Goal: Task Accomplishment & Management: Manage account settings

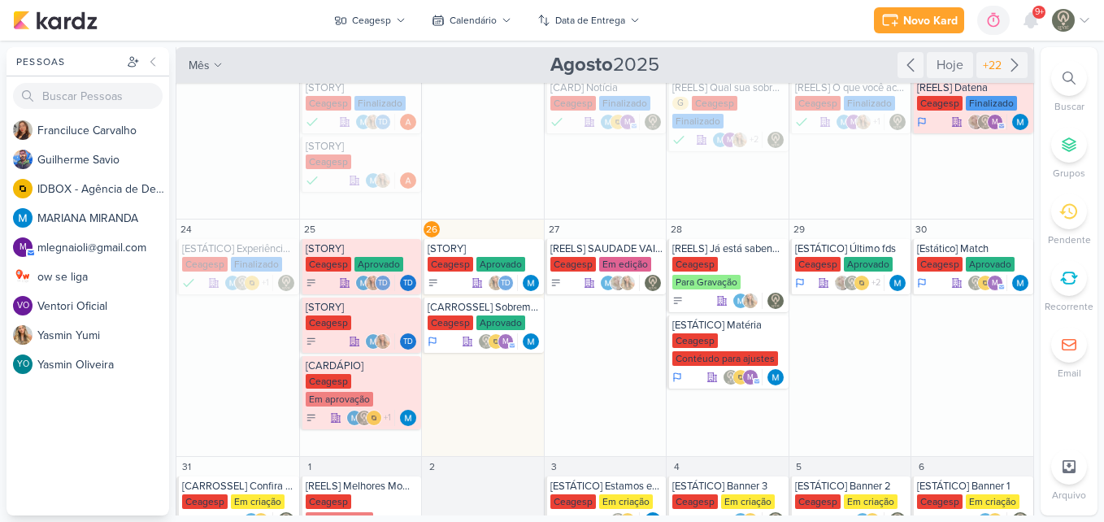
scroll to position [171, 0]
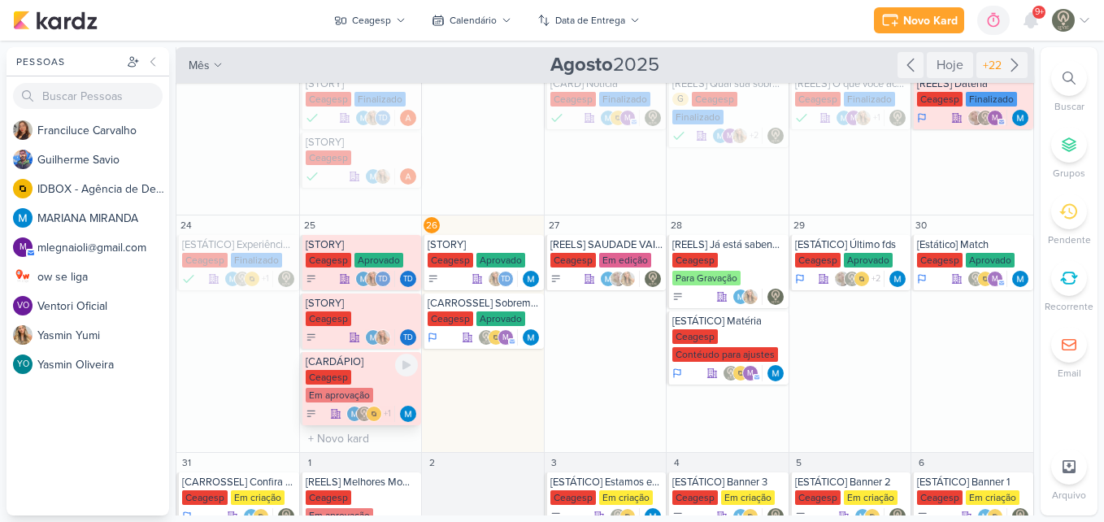
click at [354, 396] on div "Em aprovação" at bounding box center [339, 395] width 67 height 15
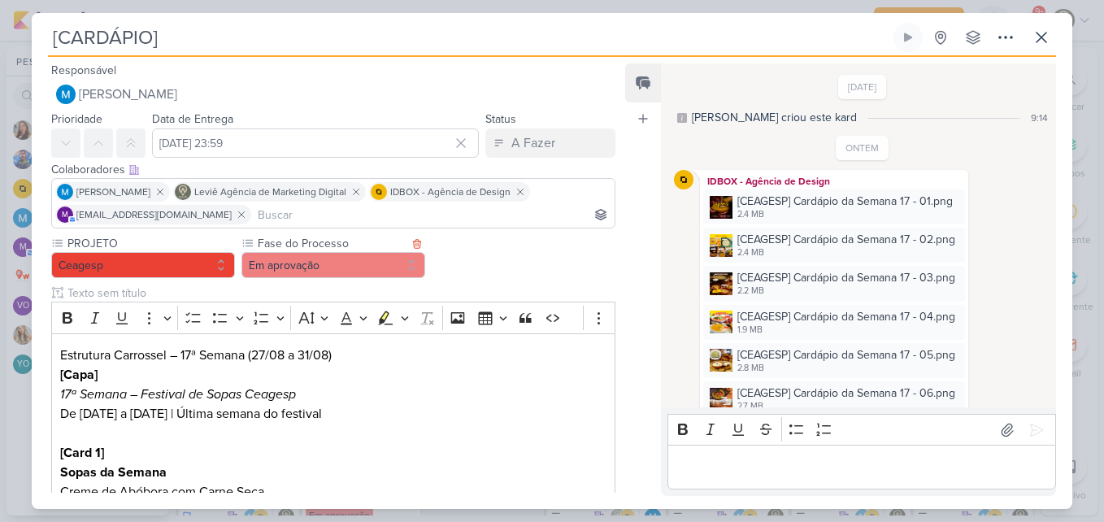
scroll to position [596, 0]
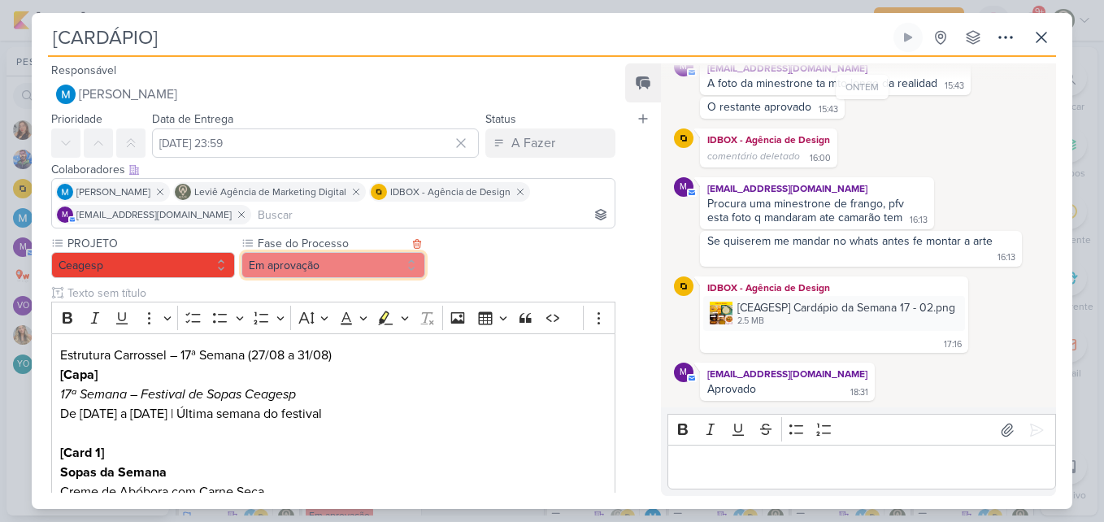
click at [291, 264] on button "Em aprovação" at bounding box center [333, 265] width 184 height 26
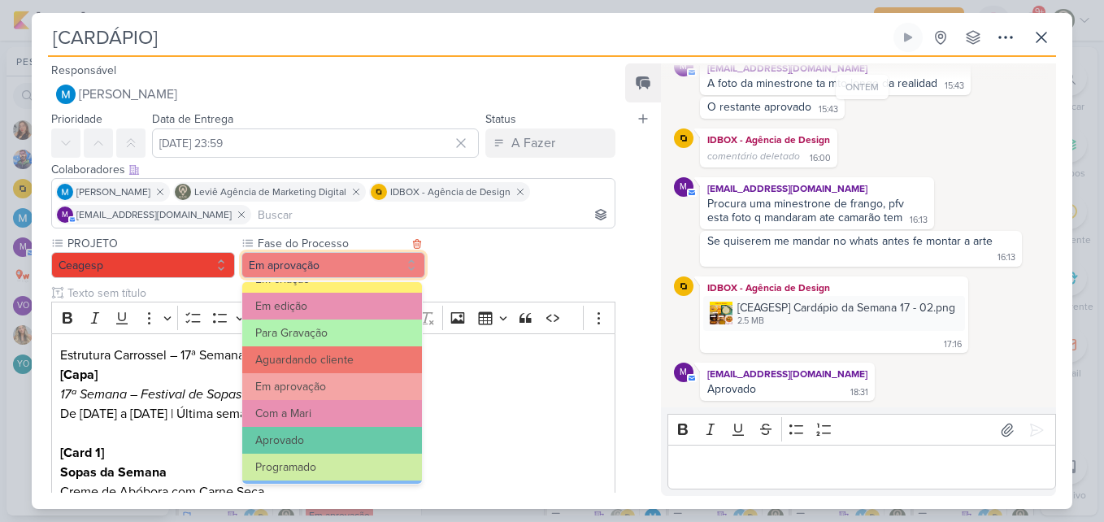
scroll to position [157, 0]
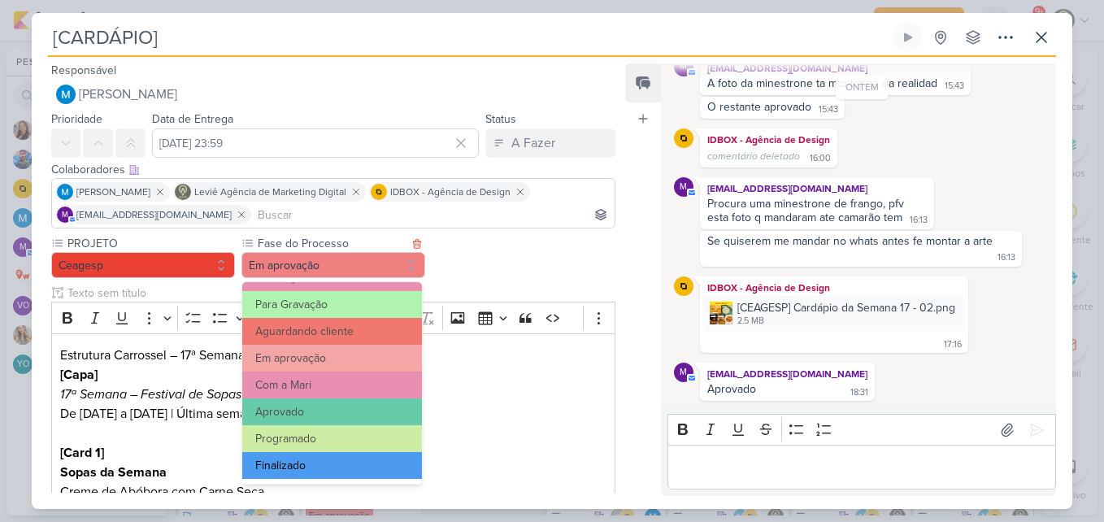
click at [341, 461] on button "Finalizado" at bounding box center [332, 465] width 180 height 27
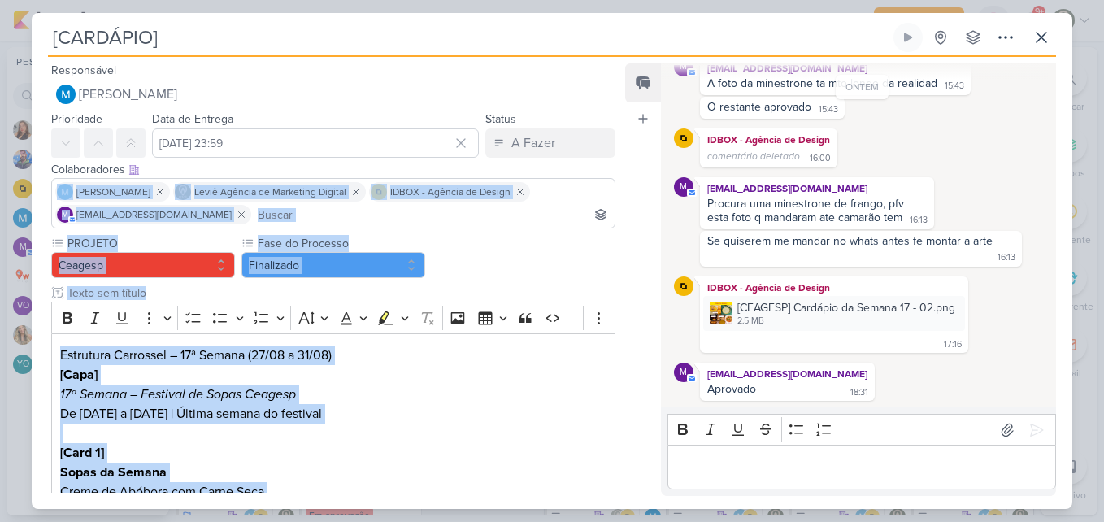
drag, startPoint x: 622, startPoint y: 171, endPoint x: 614, endPoint y: 501, distance: 329.2
click at [614, 501] on div "Responsável [PERSON_NAME] Nenhum contato encontrado create new contact Novo Con…" at bounding box center [552, 283] width 1040 height 452
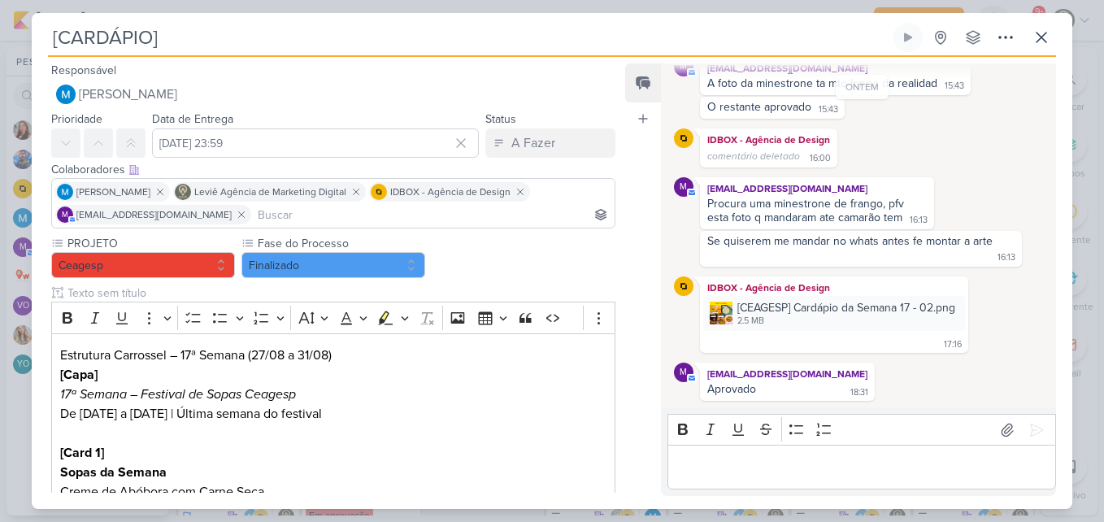
scroll to position [991, 0]
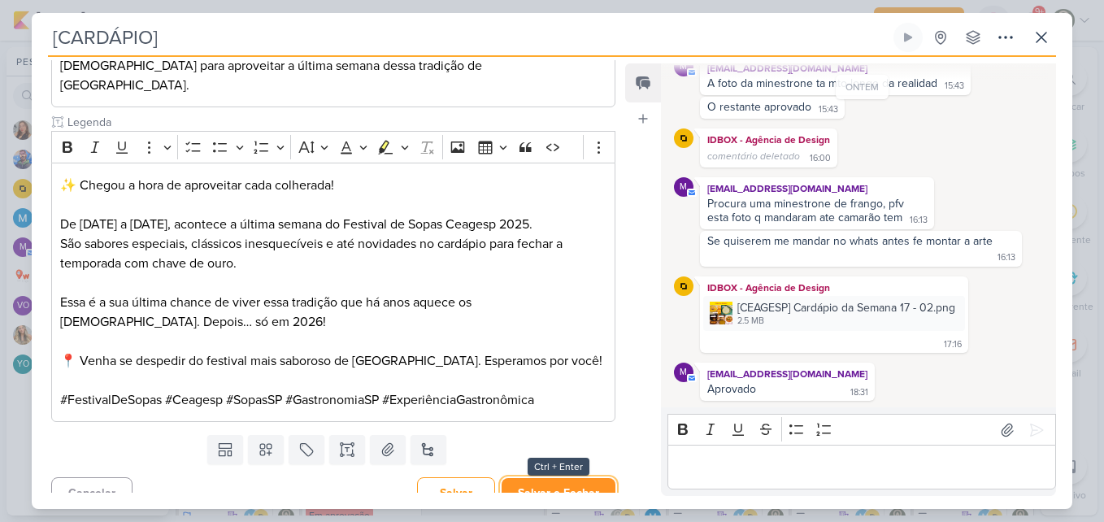
click at [580, 480] on button "Salvar e Fechar" at bounding box center [558, 493] width 114 height 30
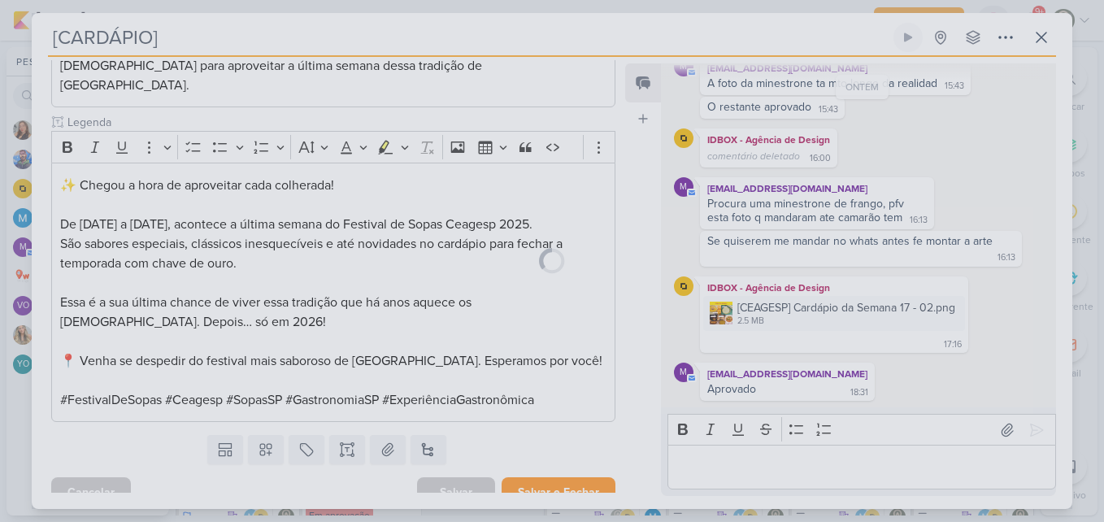
scroll to position [990, 0]
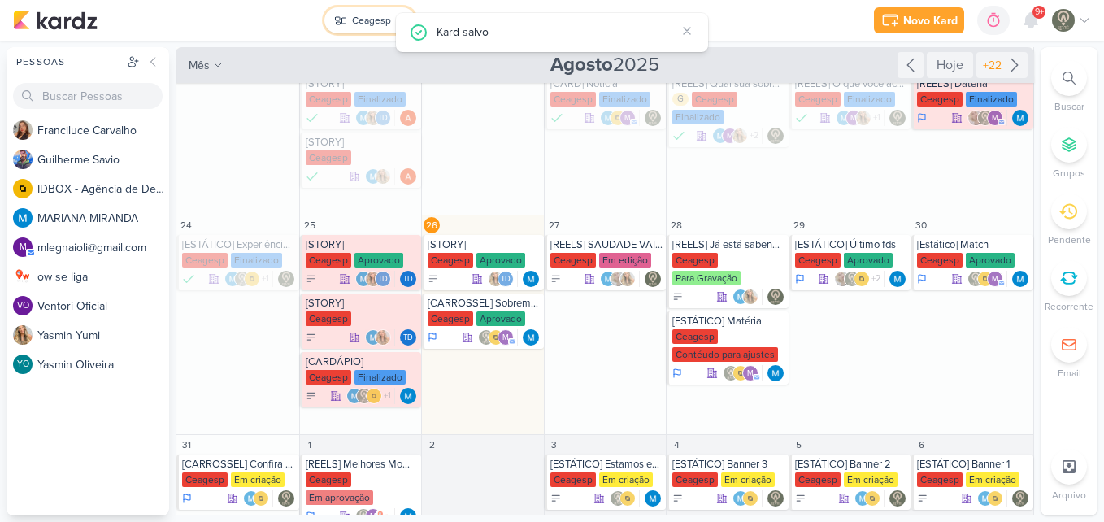
click at [375, 33] on button "Ceagesp" at bounding box center [369, 20] width 91 height 26
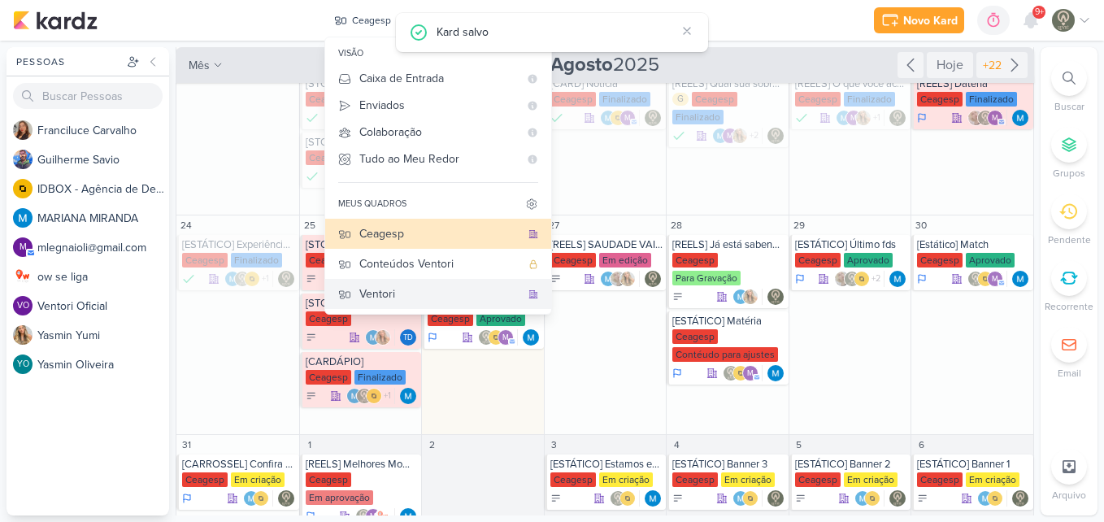
click at [400, 290] on div "Ventori" at bounding box center [439, 293] width 161 height 17
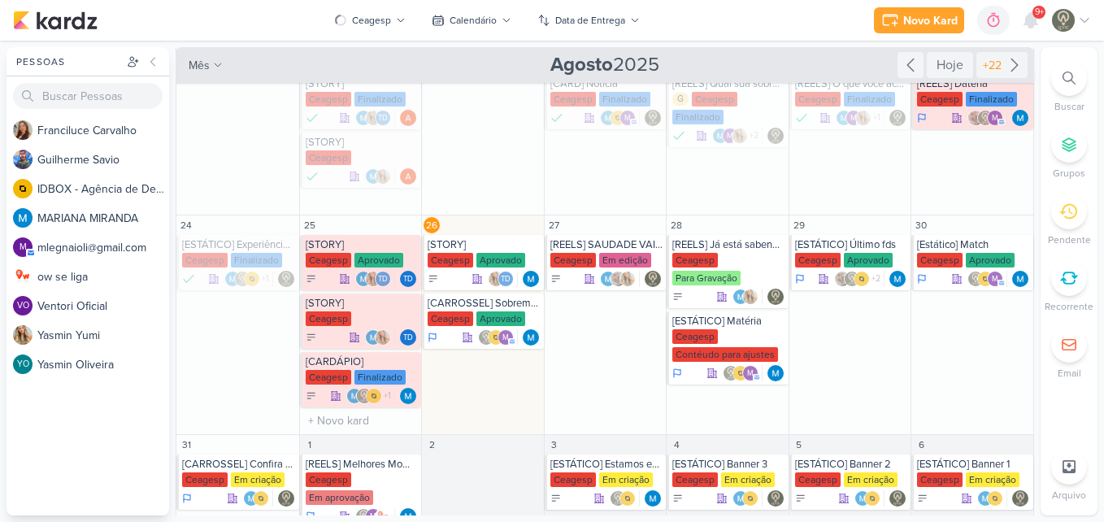
scroll to position [79, 0]
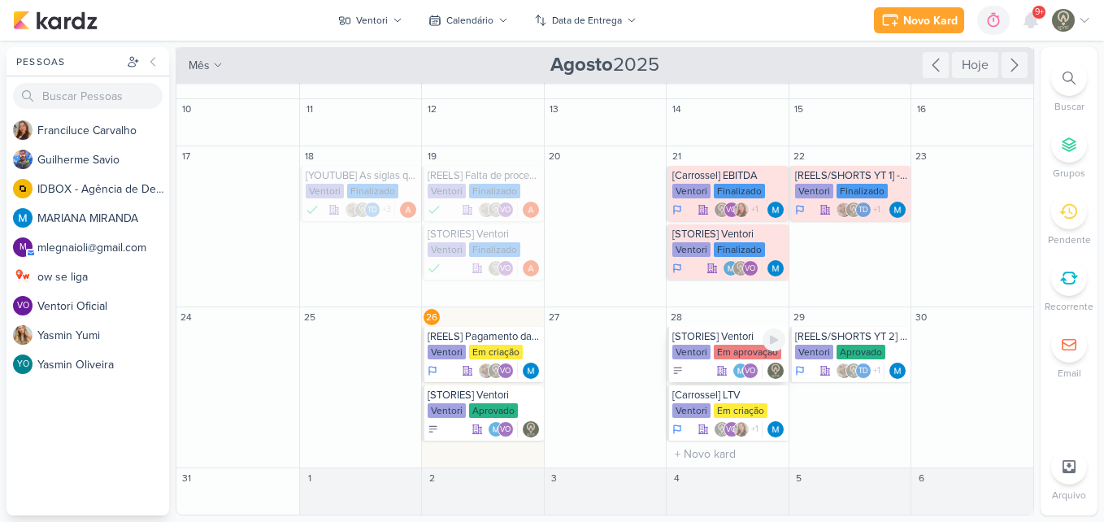
click at [730, 350] on div "Em aprovação" at bounding box center [747, 352] width 67 height 15
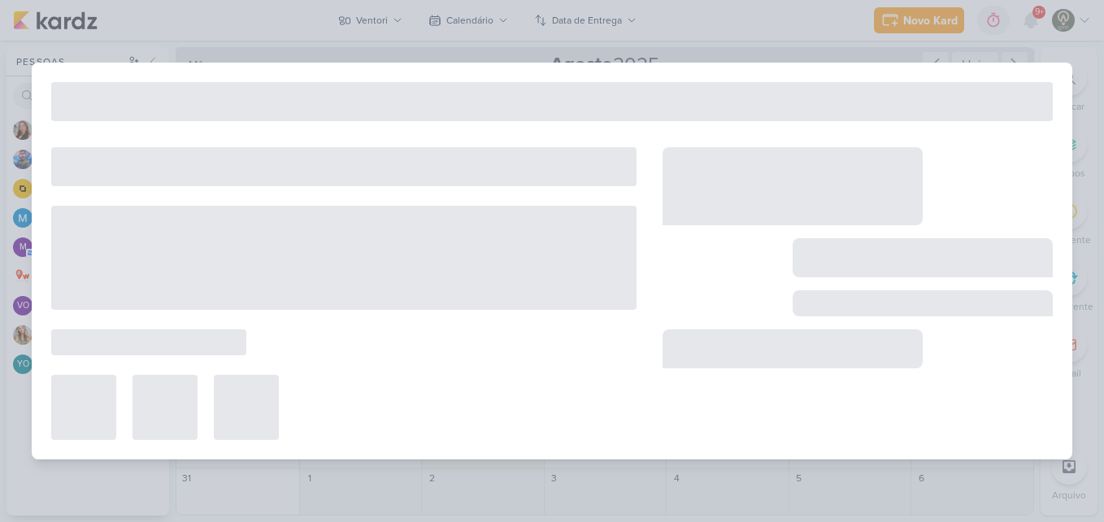
type input "[STORIES] Ventori"
type input "[DATE] 23:59"
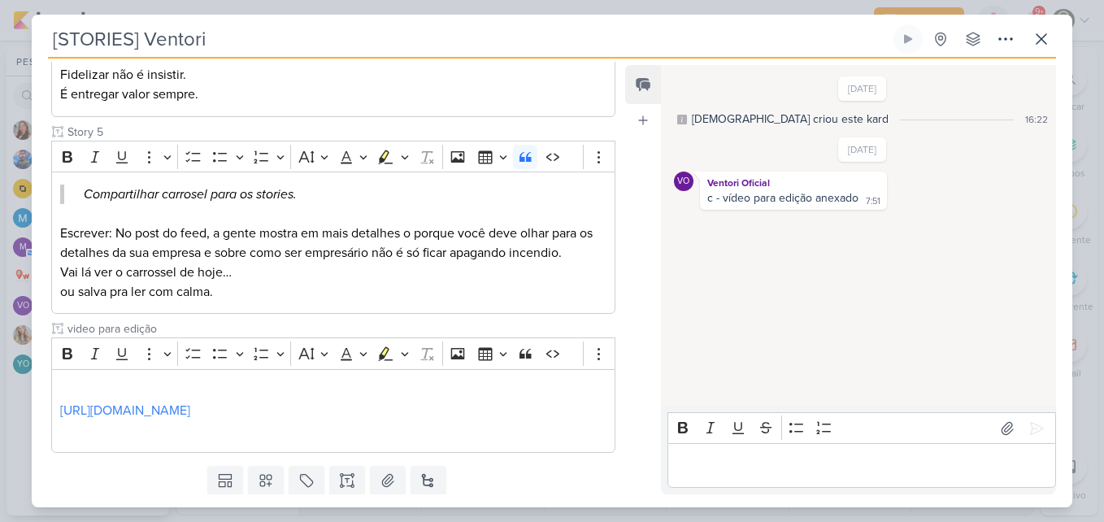
scroll to position [17, 0]
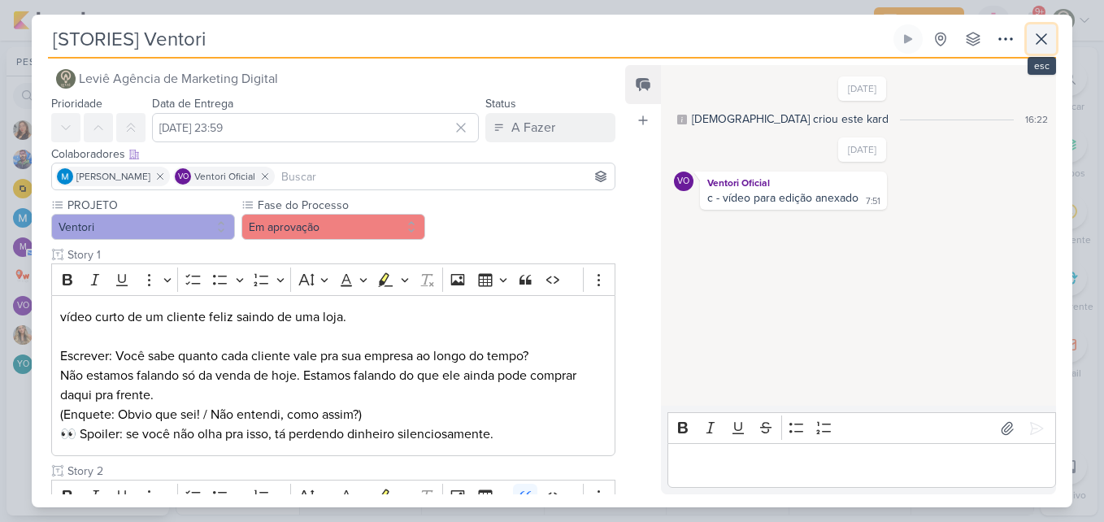
click at [1042, 48] on icon at bounding box center [1041, 39] width 20 height 20
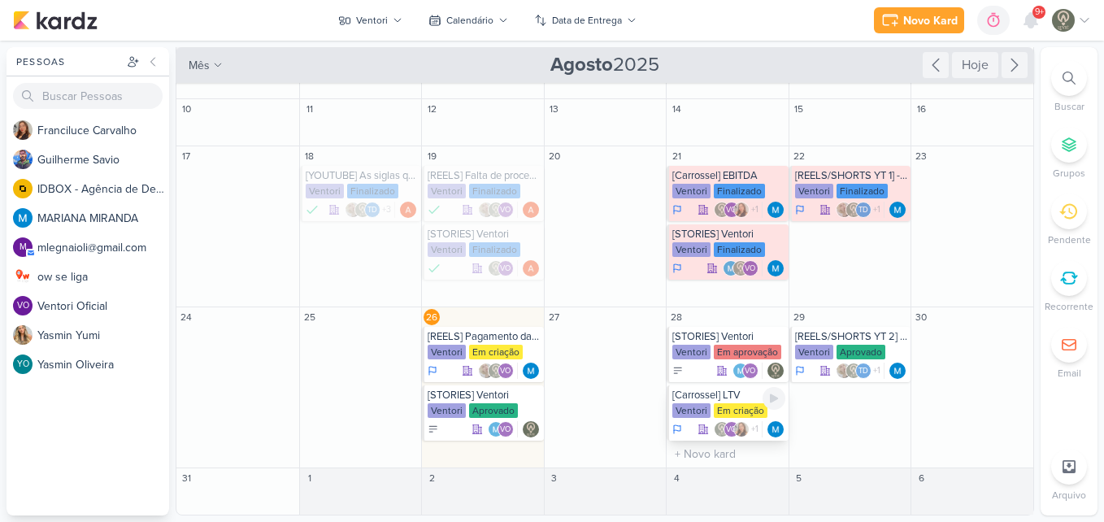
click at [726, 427] on p "VO" at bounding box center [731, 430] width 11 height 8
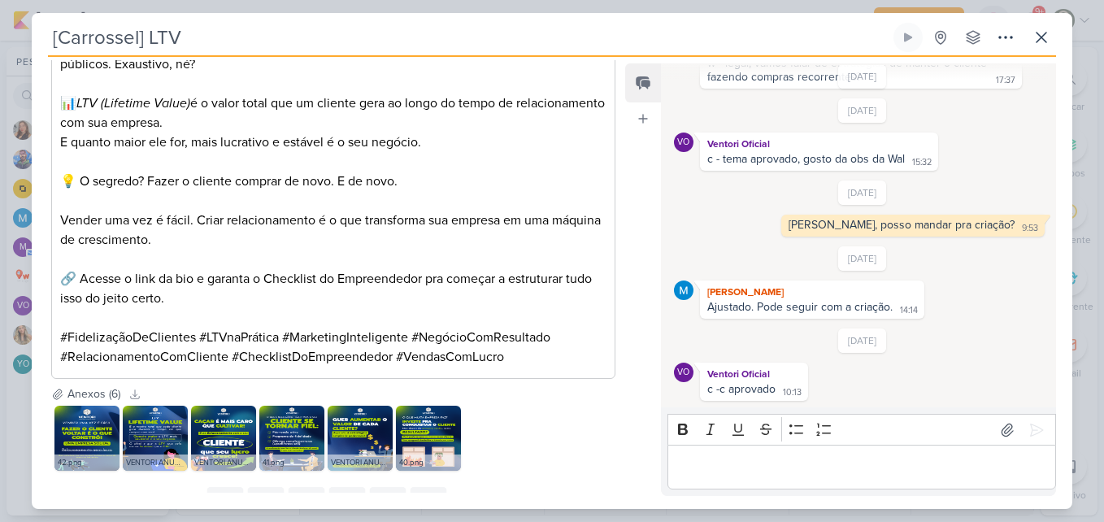
scroll to position [1312, 0]
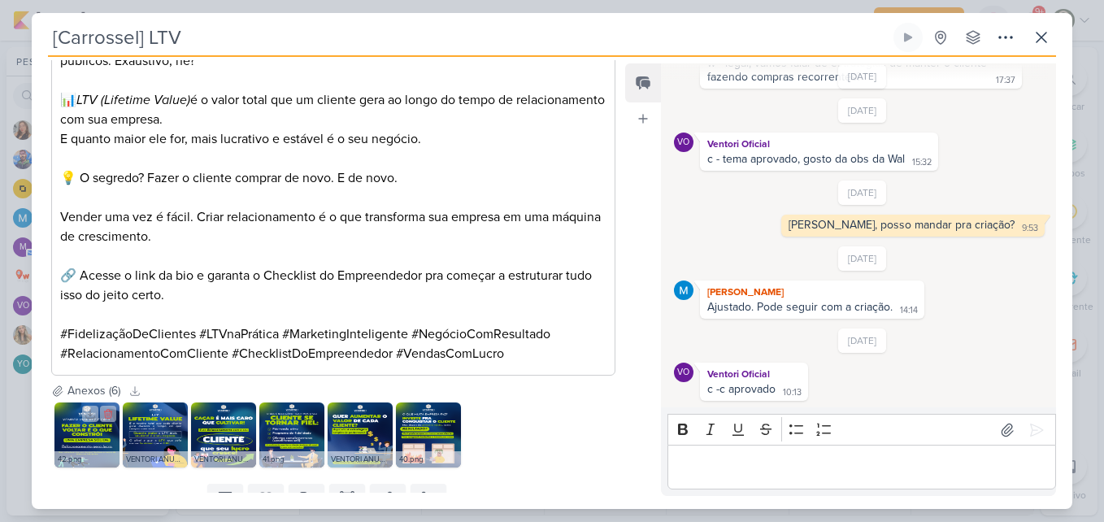
click at [100, 431] on img at bounding box center [86, 434] width 65 height 65
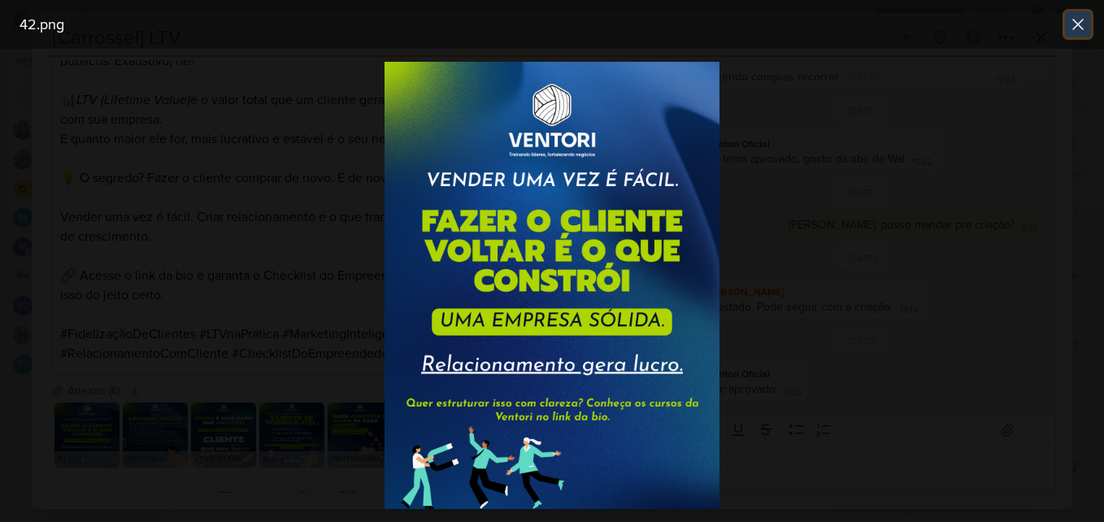
click at [1074, 33] on icon at bounding box center [1078, 25] width 20 height 20
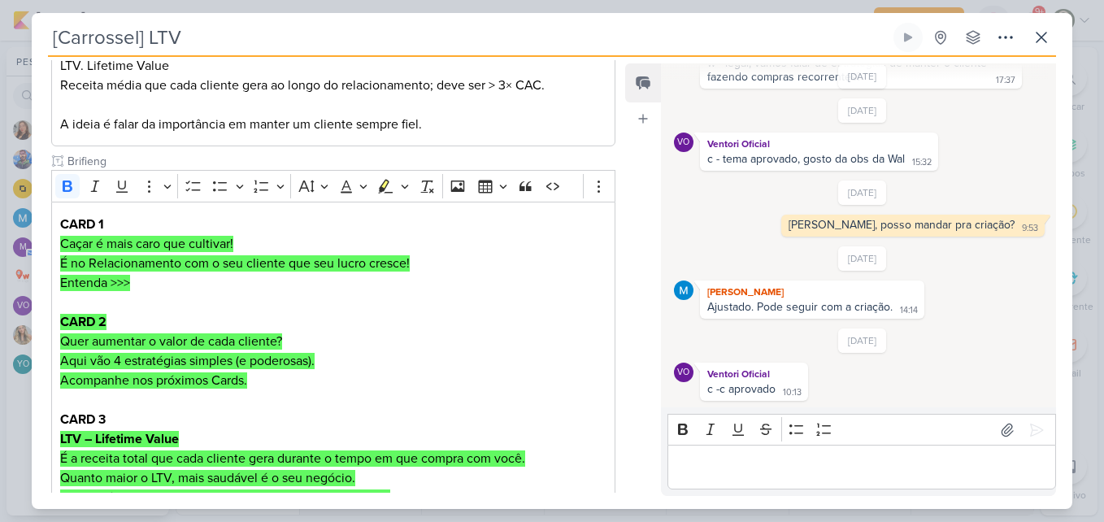
scroll to position [82, 0]
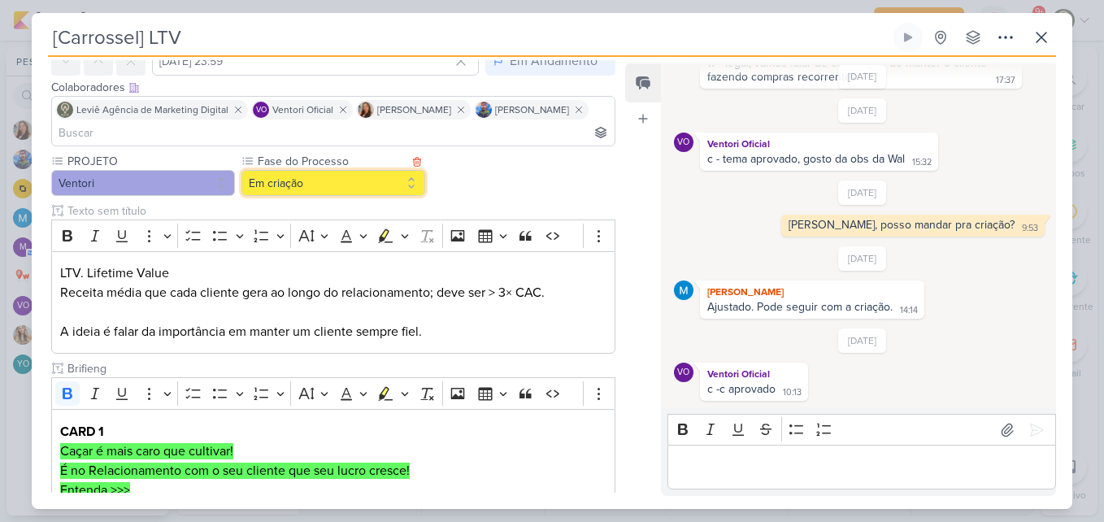
click at [376, 182] on button "Em criação" at bounding box center [333, 183] width 184 height 26
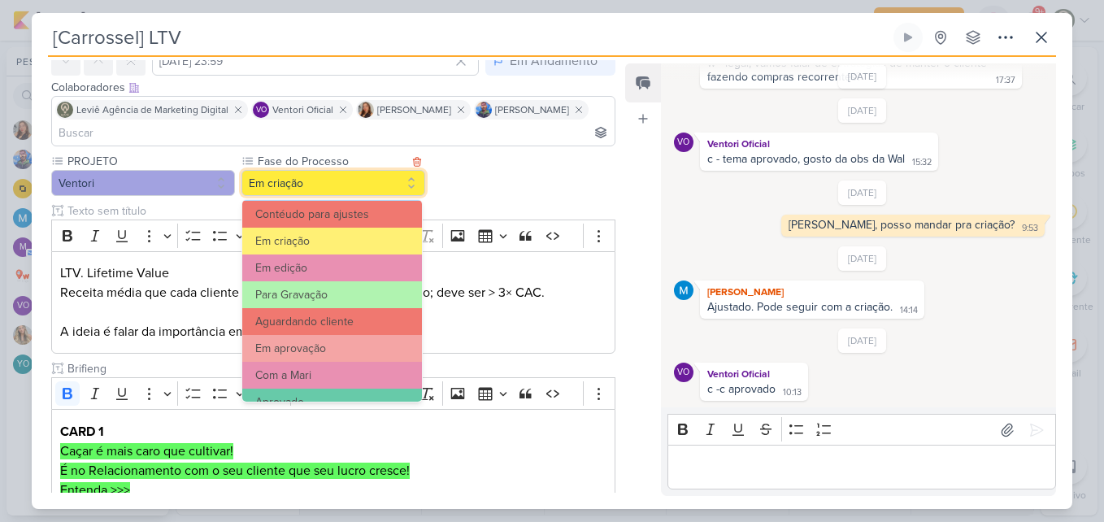
scroll to position [96, 0]
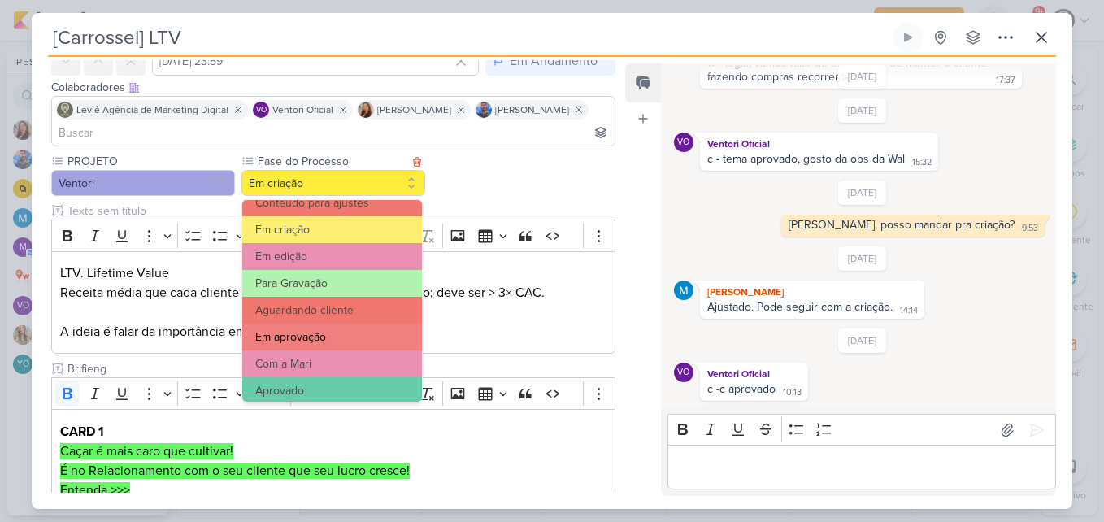
click at [346, 342] on button "Em aprovação" at bounding box center [332, 336] width 180 height 27
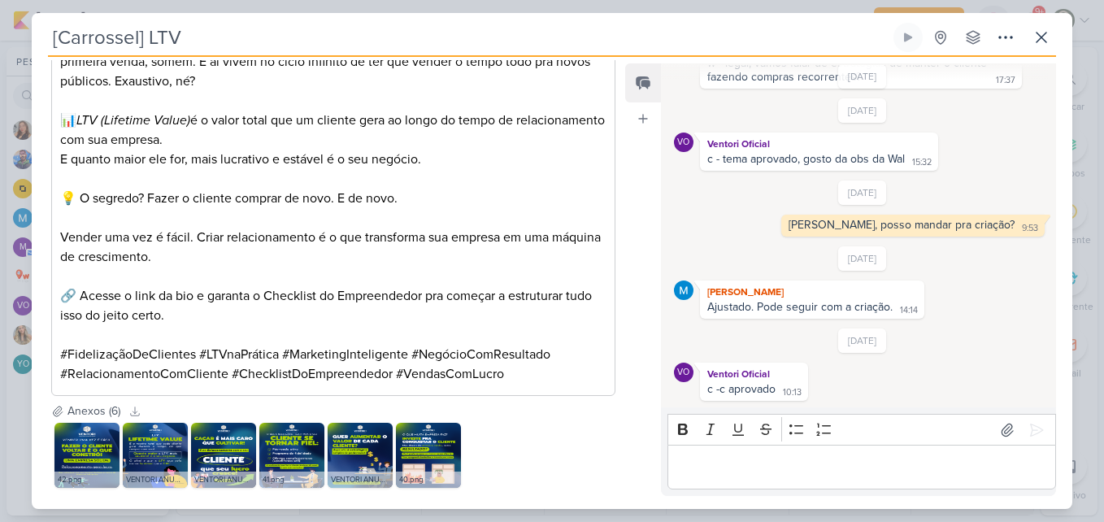
scroll to position [1381, 0]
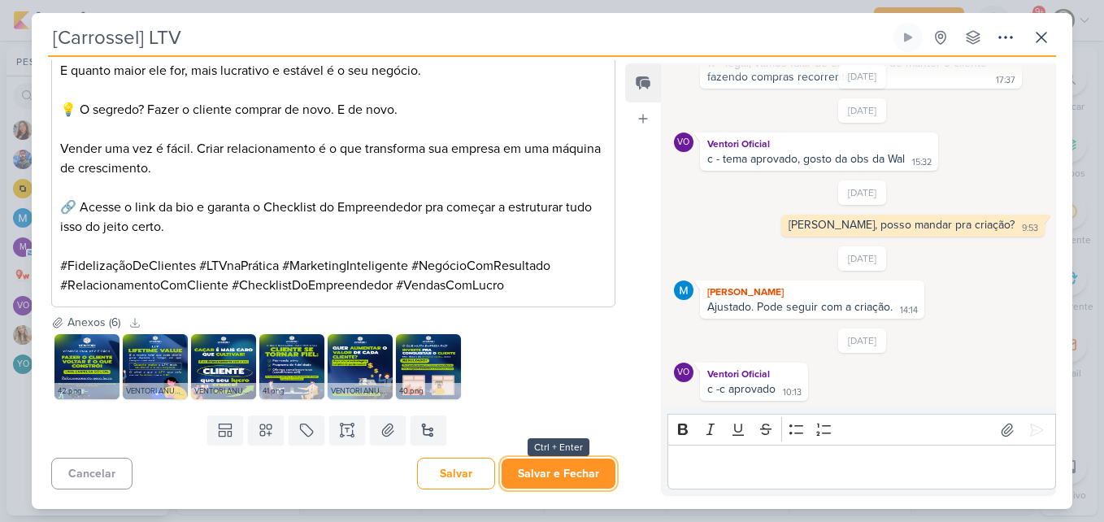
click at [572, 469] on button "Salvar e Fechar" at bounding box center [558, 473] width 114 height 30
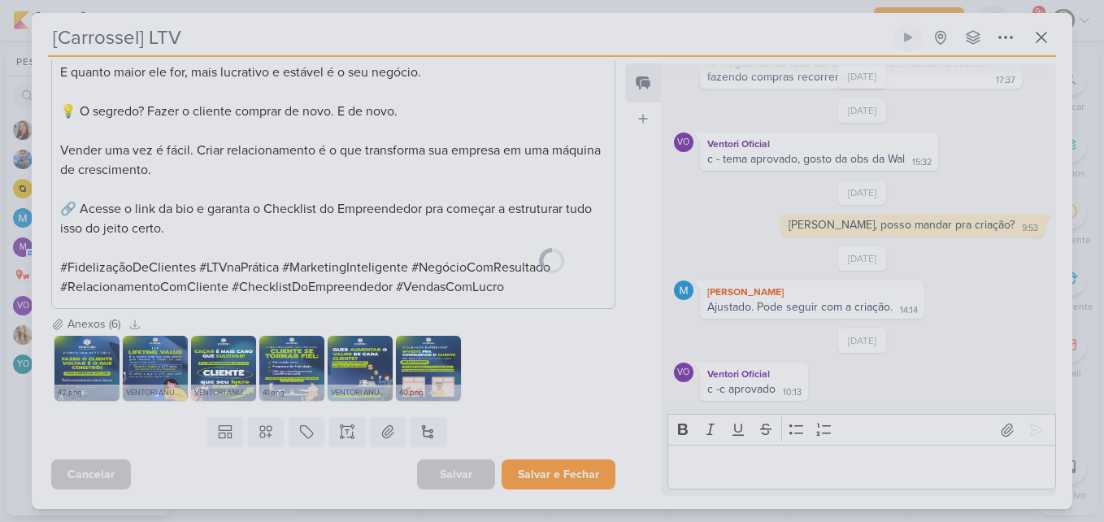
scroll to position [1379, 0]
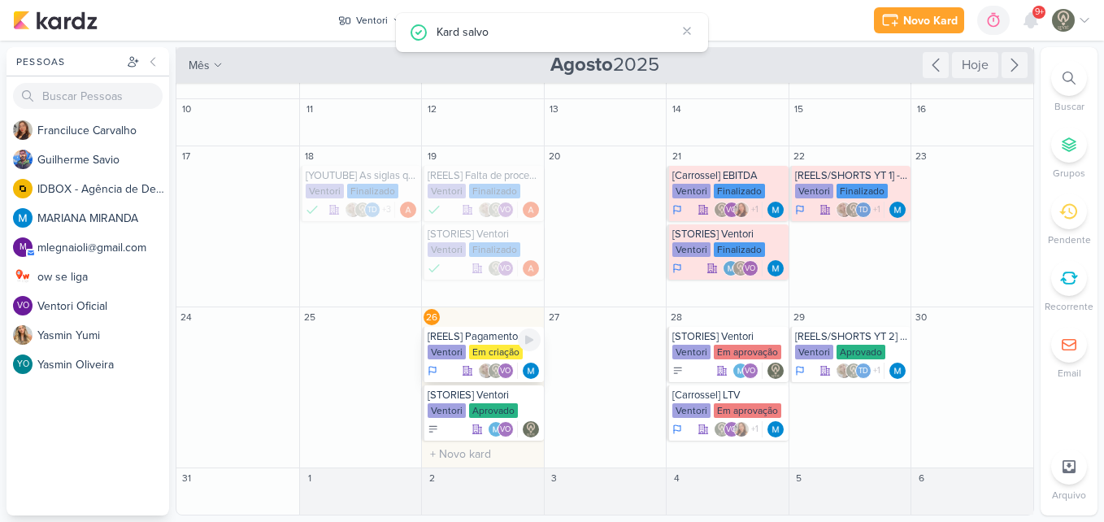
click at [496, 356] on div "Em criação" at bounding box center [496, 352] width 54 height 15
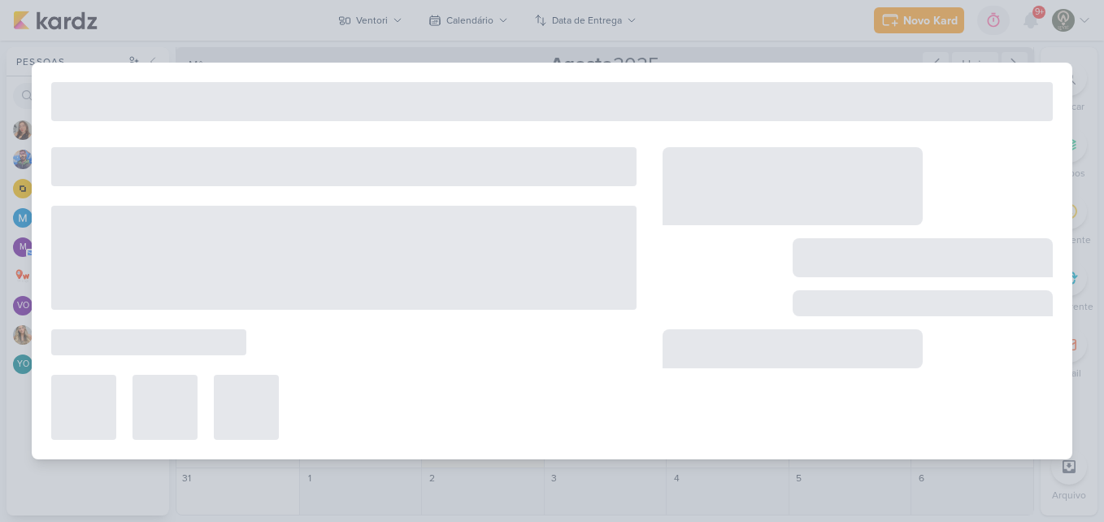
type input "[REELS] Pagamento das contas"
type input "[DATE] 23:59"
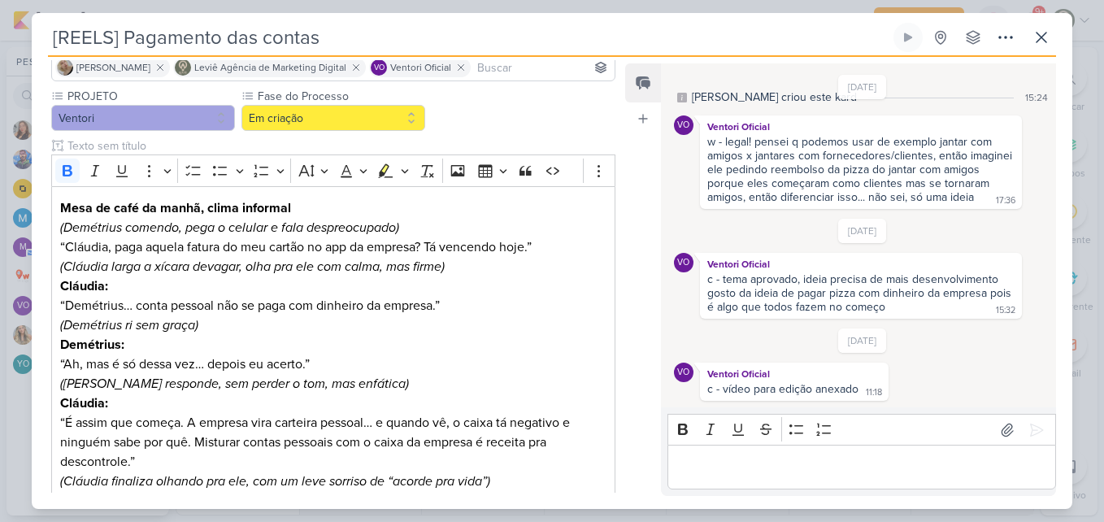
scroll to position [112, 0]
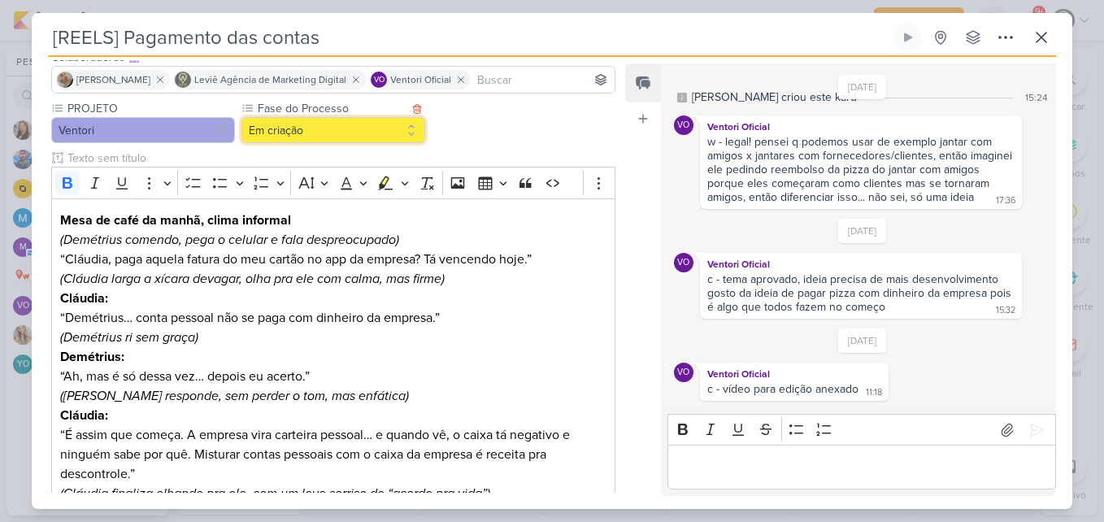
click at [413, 133] on button "Em criação" at bounding box center [333, 130] width 184 height 26
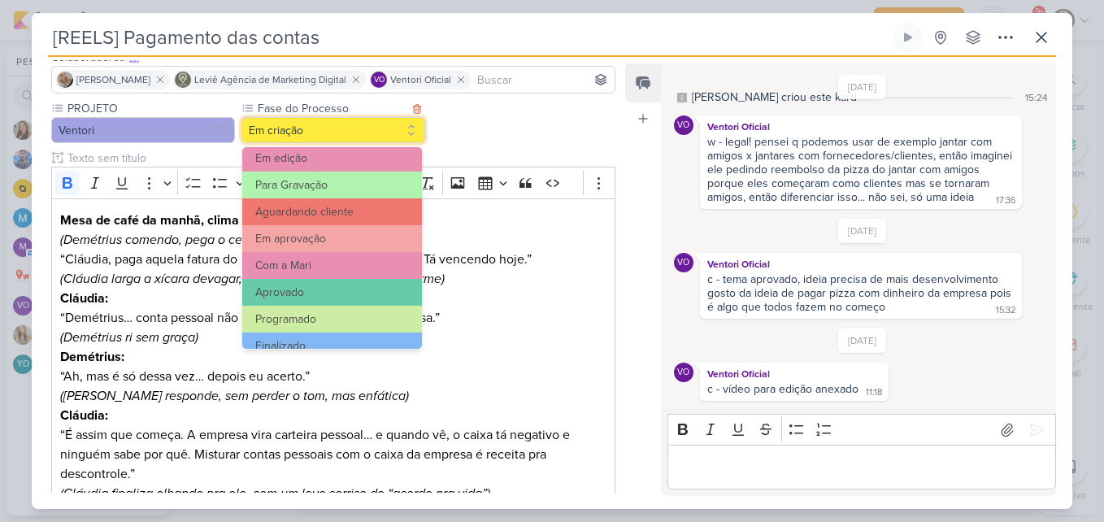
scroll to position [157, 0]
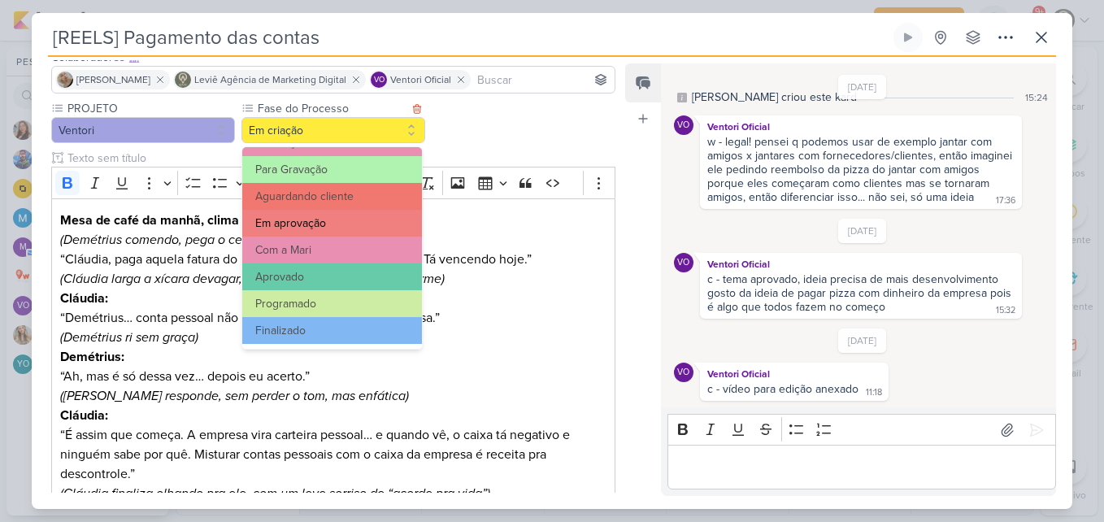
click at [314, 231] on button "Em aprovação" at bounding box center [332, 223] width 180 height 27
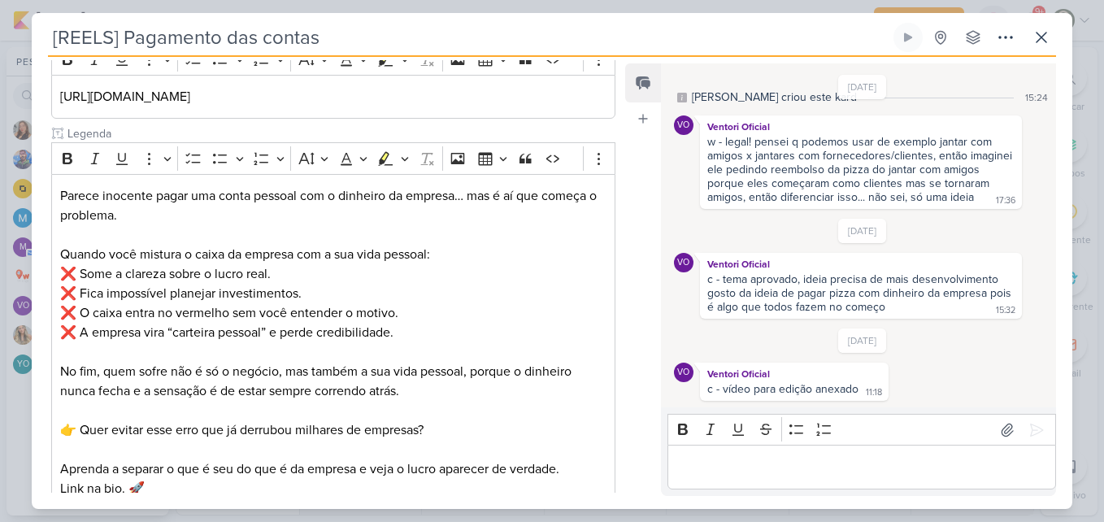
scroll to position [1031, 0]
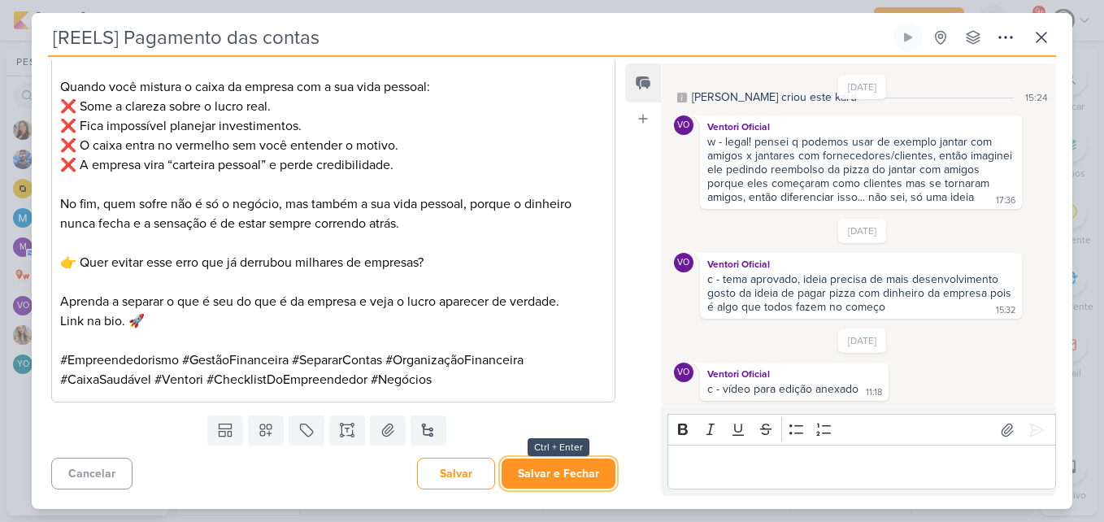
click at [588, 483] on button "Salvar e Fechar" at bounding box center [558, 473] width 114 height 30
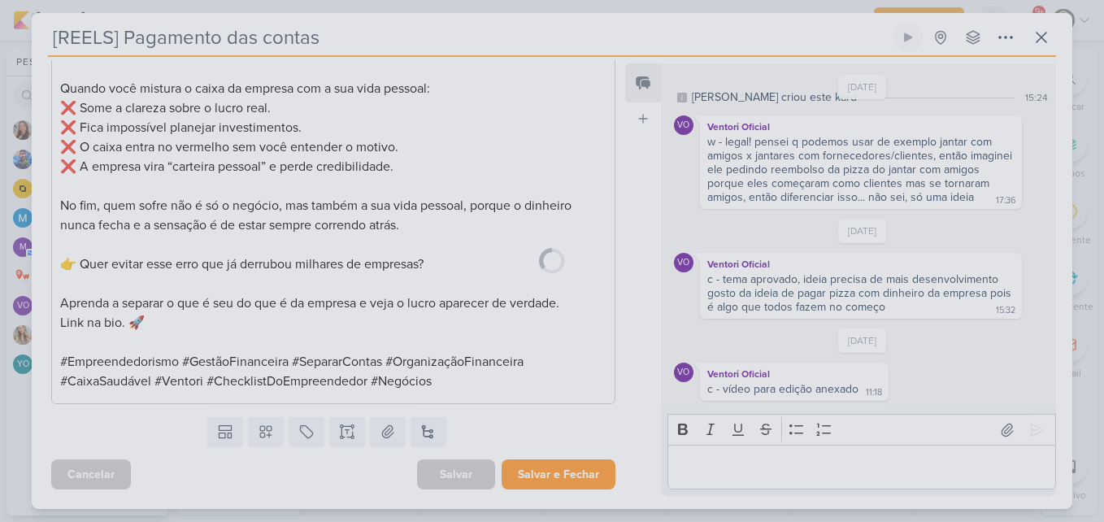
scroll to position [1030, 0]
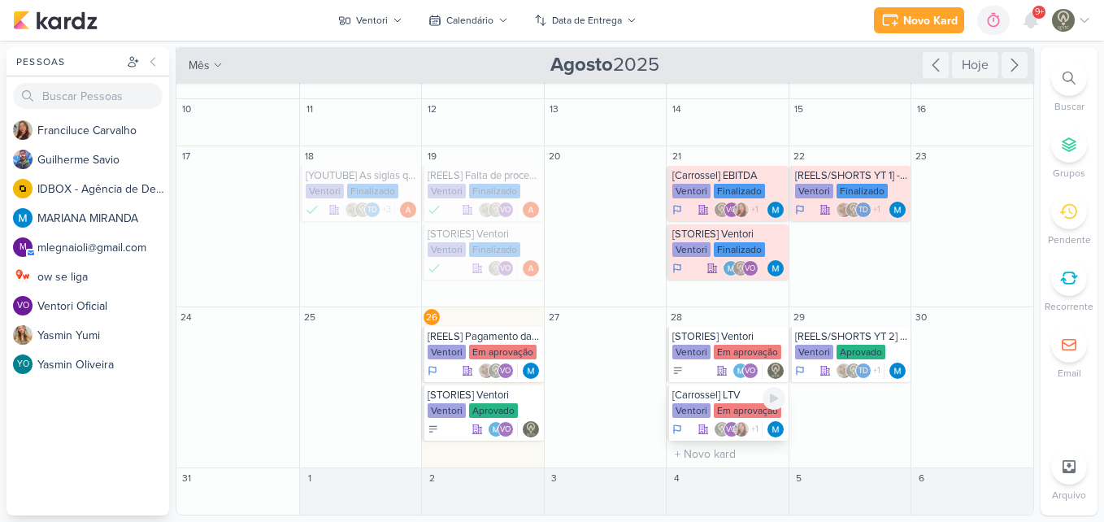
click at [714, 425] on img at bounding box center [722, 429] width 16 height 16
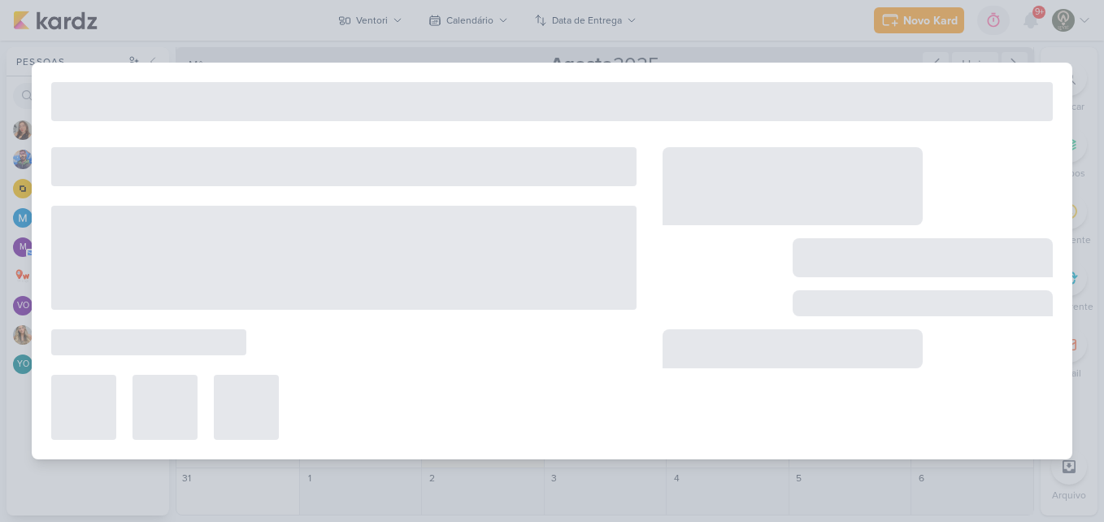
type input "[Carrossel] LTV"
type input "[DATE] 23:59"
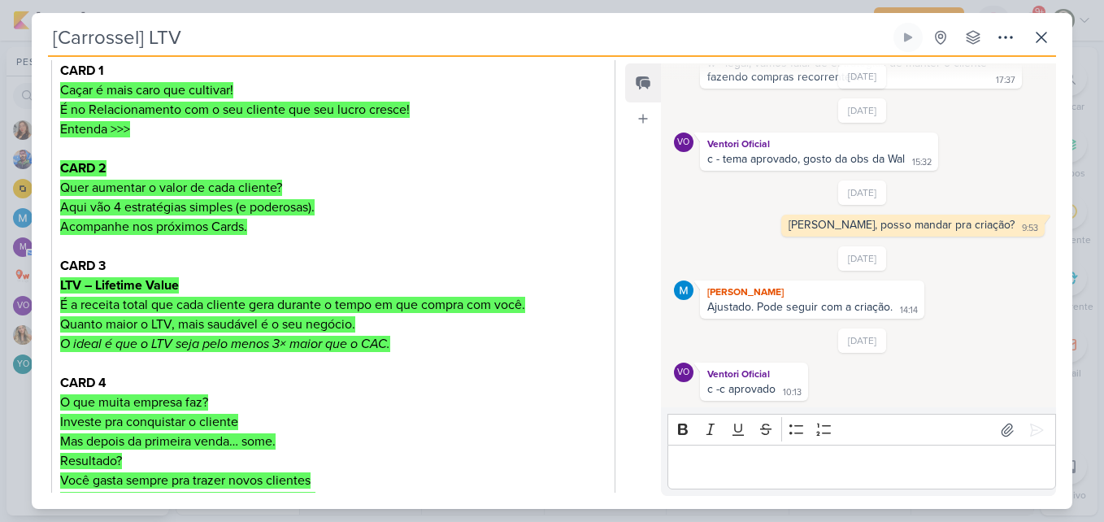
scroll to position [430, 0]
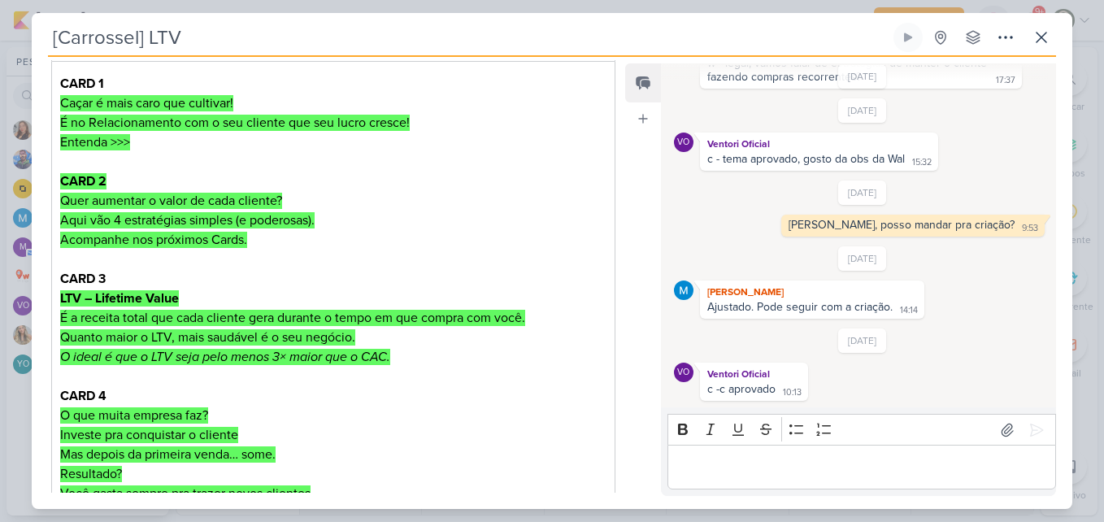
click at [625, 228] on div "Feed Atrelar email Solte o email para atrelar ao kard" at bounding box center [643, 279] width 36 height 432
click at [625, 229] on div "Feed Atrelar email Solte o email para atrelar ao kard" at bounding box center [643, 279] width 36 height 432
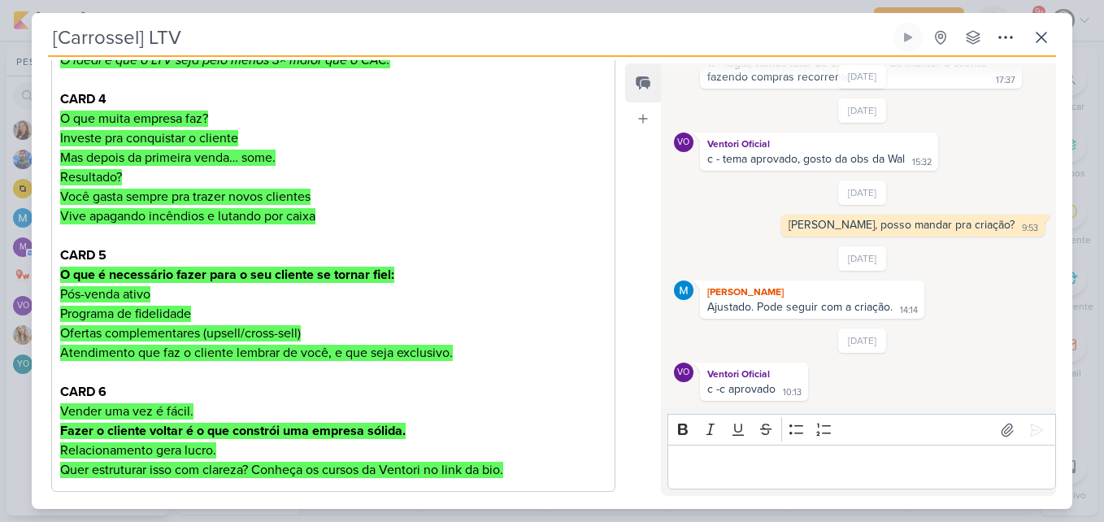
scroll to position [733, 0]
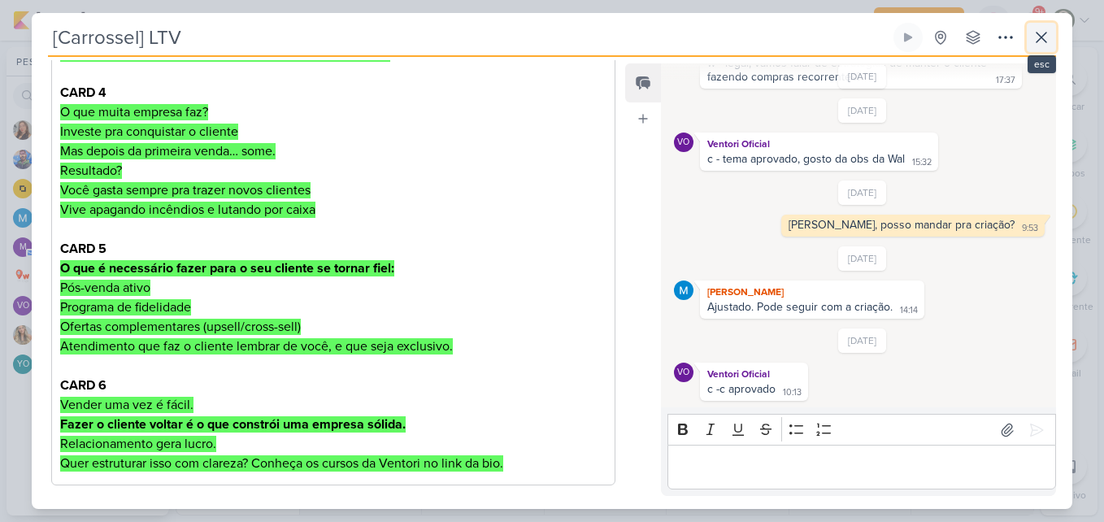
click at [1047, 33] on icon at bounding box center [1041, 38] width 20 height 20
